Goal: Transaction & Acquisition: Download file/media

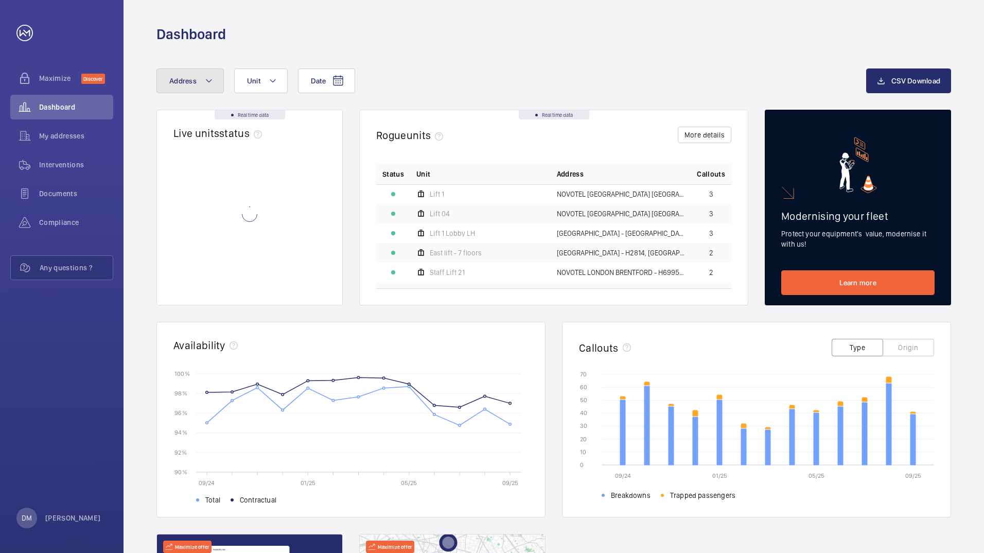
click at [198, 84] on button "Address" at bounding box center [190, 80] width 67 height 25
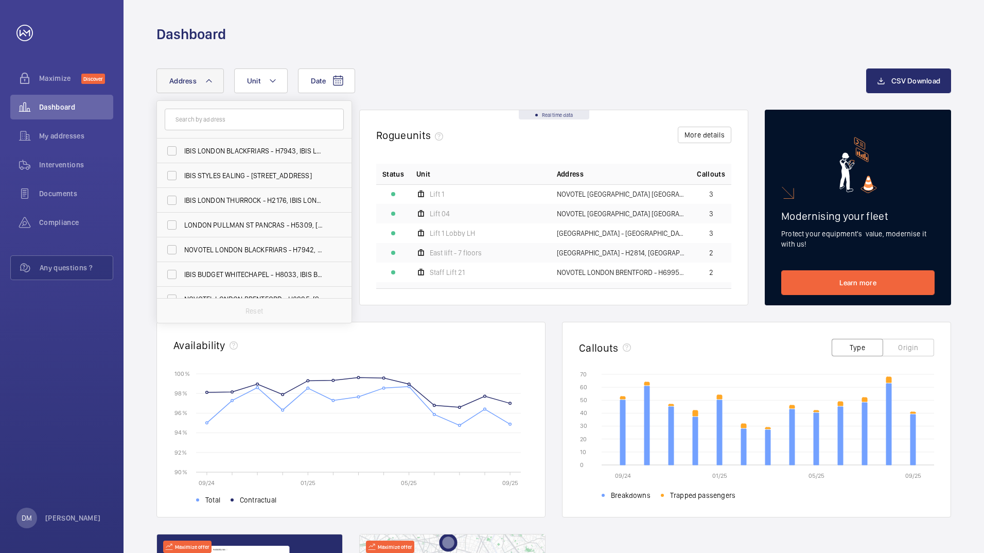
click at [220, 88] on button "Address" at bounding box center [190, 80] width 67 height 25
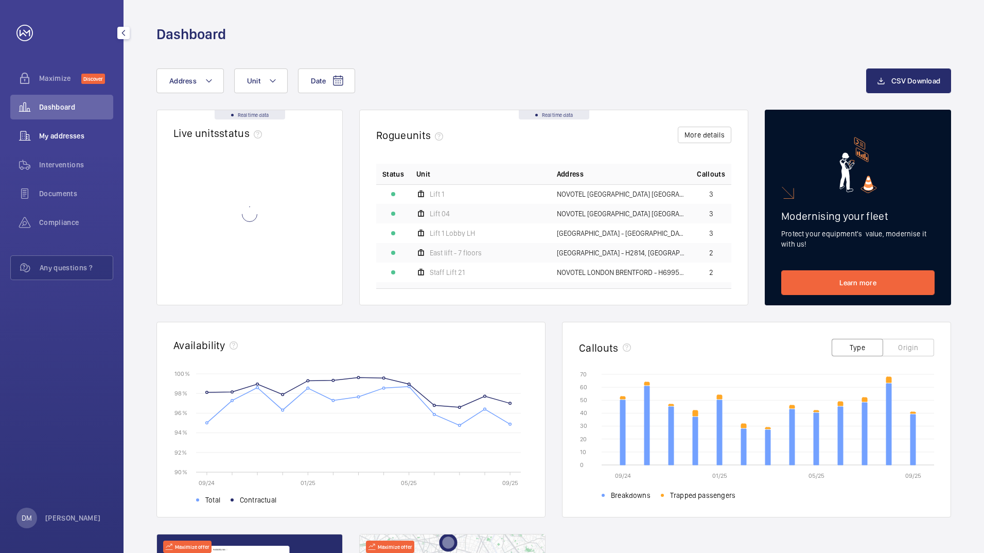
click at [62, 136] on span "My addresses" at bounding box center [76, 136] width 74 height 10
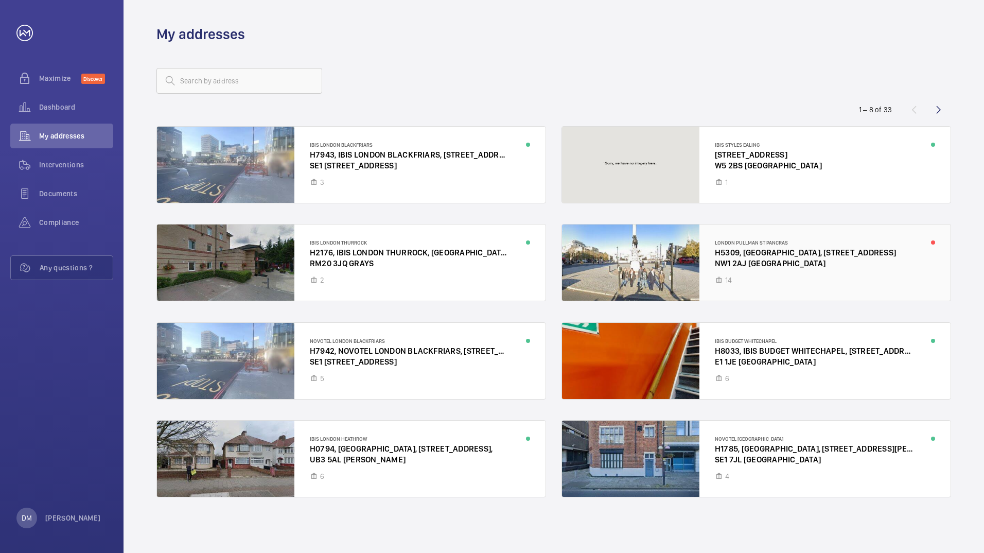
click at [845, 264] on div at bounding box center [756, 262] width 389 height 76
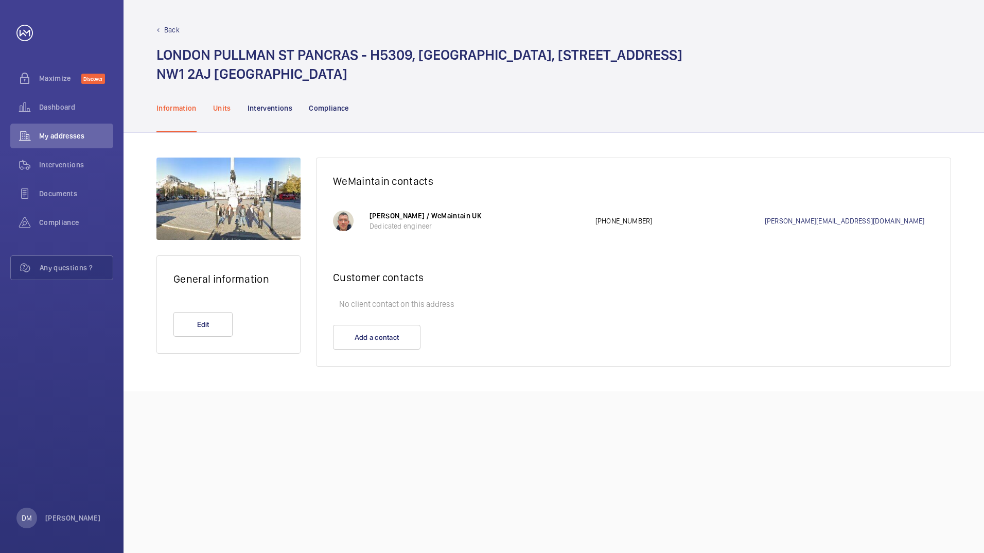
click at [230, 113] on p "Units" at bounding box center [222, 108] width 18 height 10
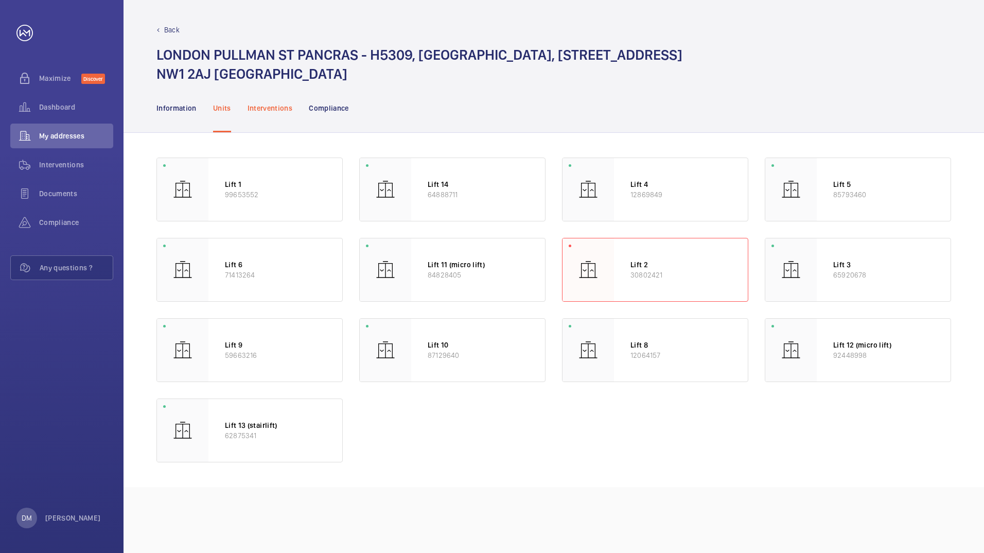
click at [273, 103] on p "Interventions" at bounding box center [270, 108] width 45 height 10
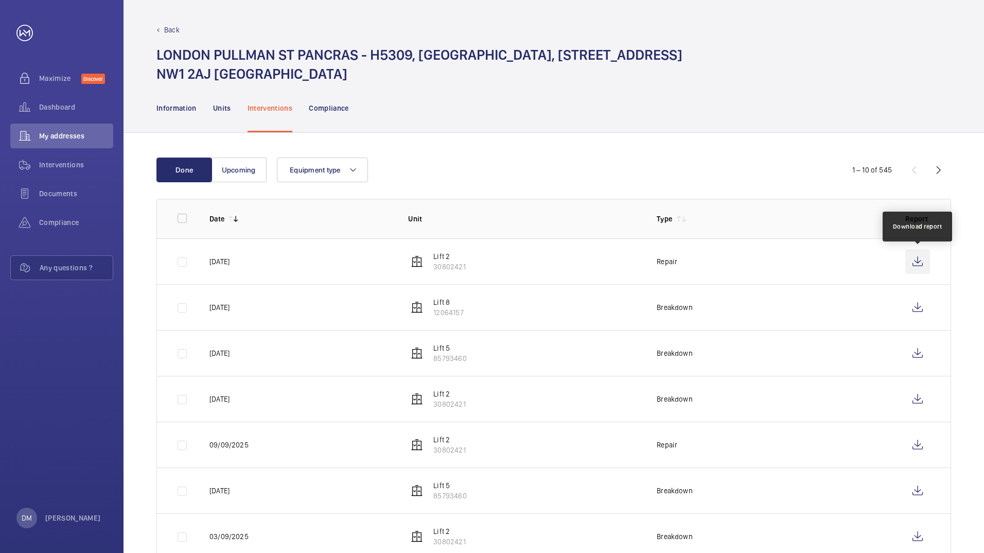
click at [917, 258] on wm-front-icon-button at bounding box center [918, 261] width 25 height 25
